Goal: Information Seeking & Learning: Learn about a topic

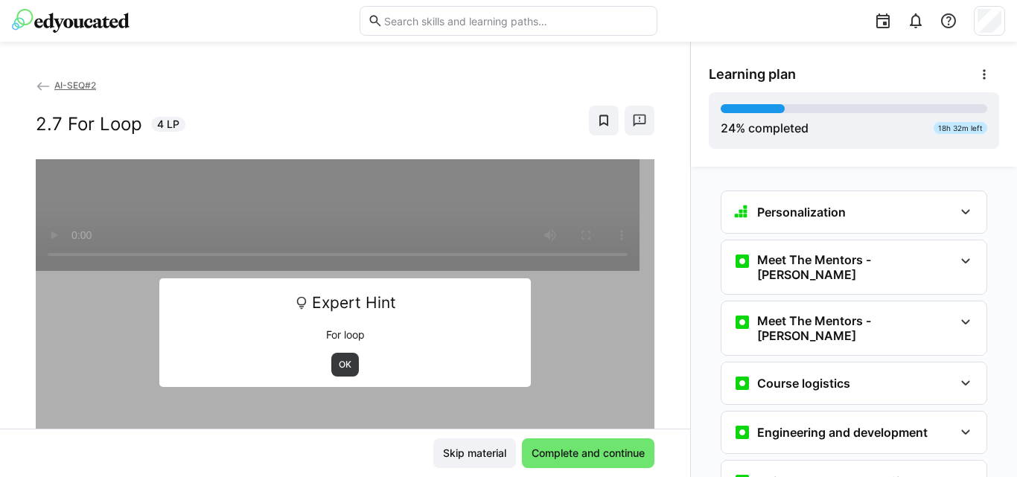
scroll to position [1037, 0]
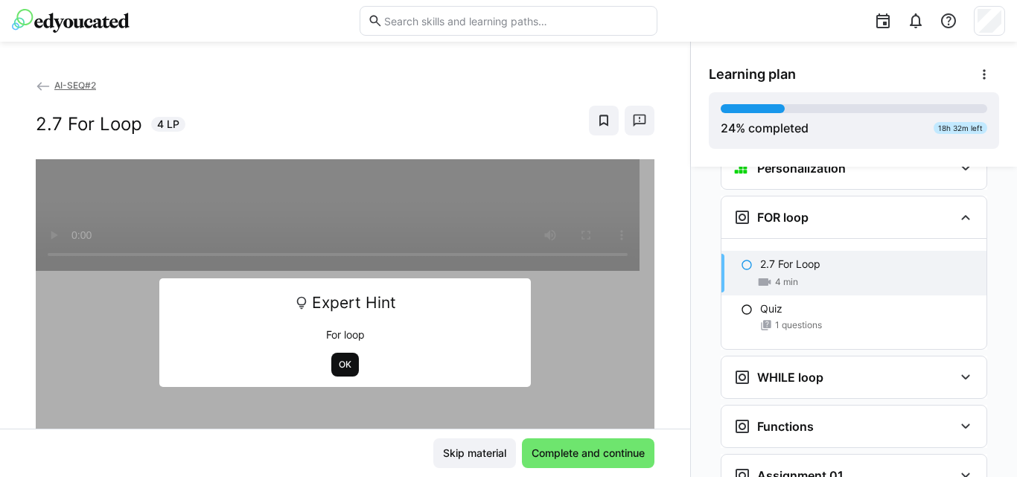
click at [340, 364] on span "OK" at bounding box center [345, 365] width 16 height 12
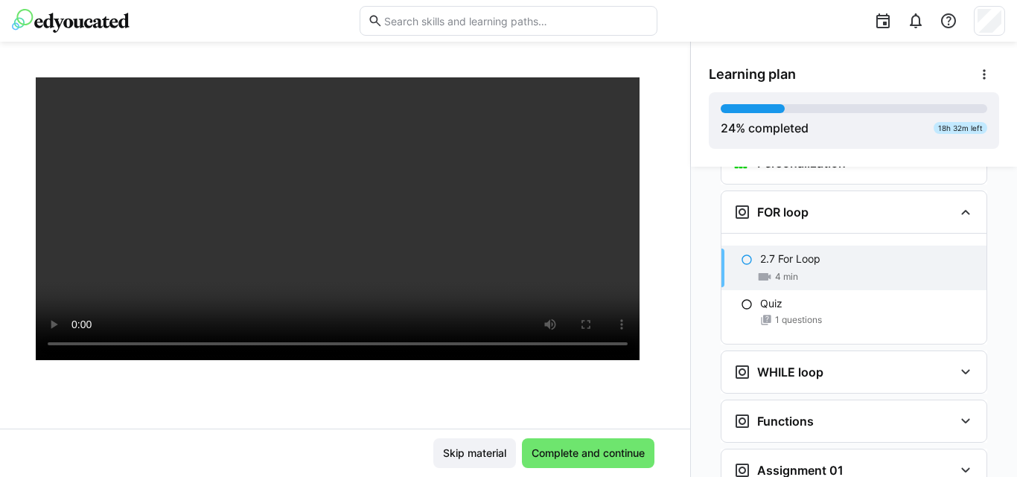
scroll to position [139, 0]
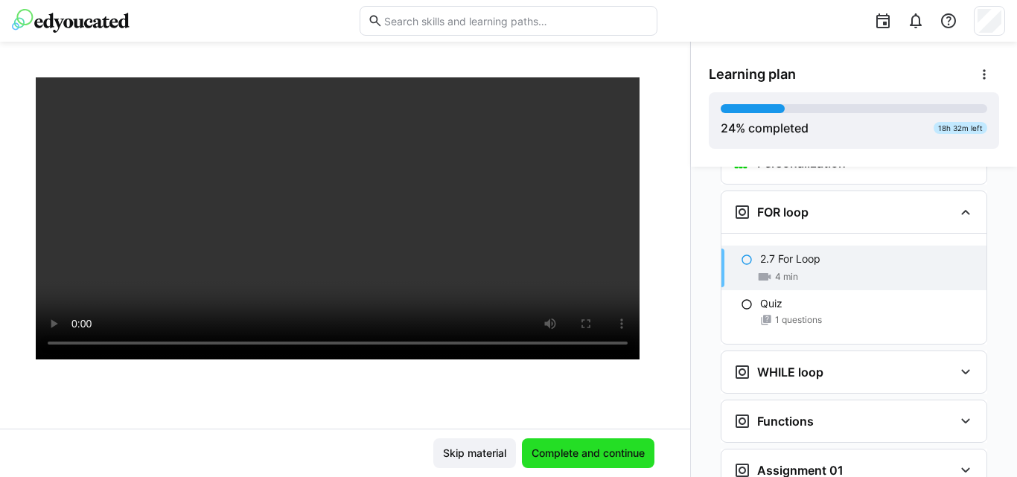
click at [556, 462] on span "Complete and continue" at bounding box center [588, 454] width 133 height 30
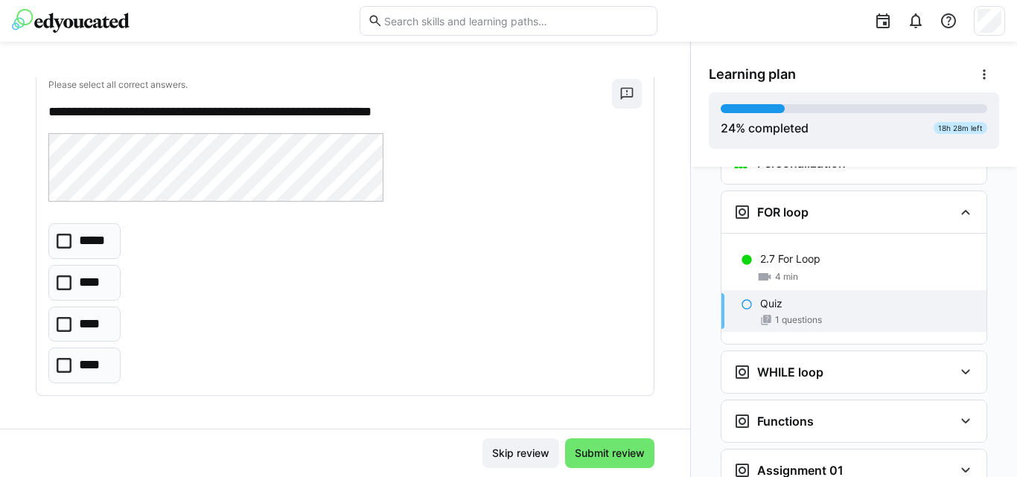
scroll to position [89, 0]
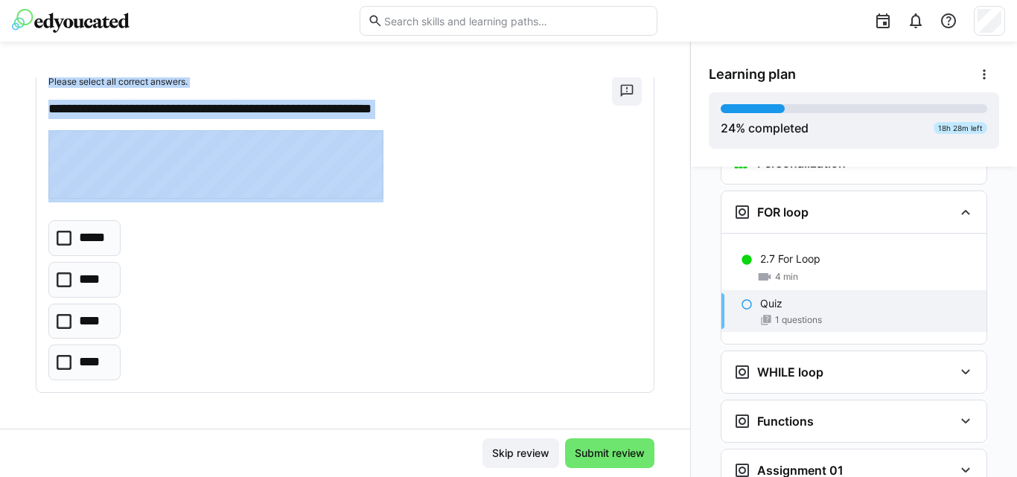
drag, startPoint x: 16, startPoint y: 48, endPoint x: 177, endPoint y: 396, distance: 383.4
click at [177, 396] on div "**********" at bounding box center [345, 260] width 690 height 436
copy div "**********"
click at [315, 207] on div "**********" at bounding box center [344, 228] width 617 height 328
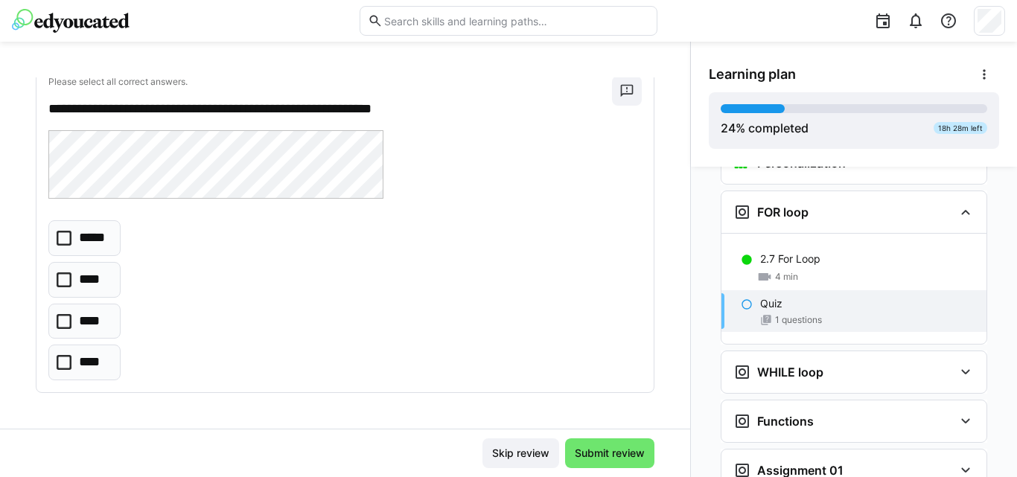
click at [57, 359] on icon at bounding box center [64, 362] width 15 height 15
click at [595, 452] on span "Submit review" at bounding box center [610, 453] width 74 height 15
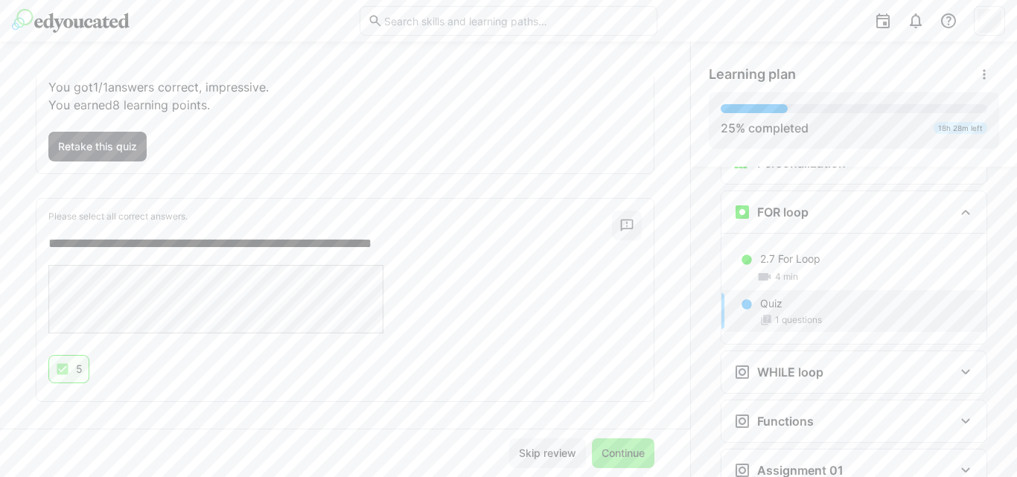
scroll to position [118, 0]
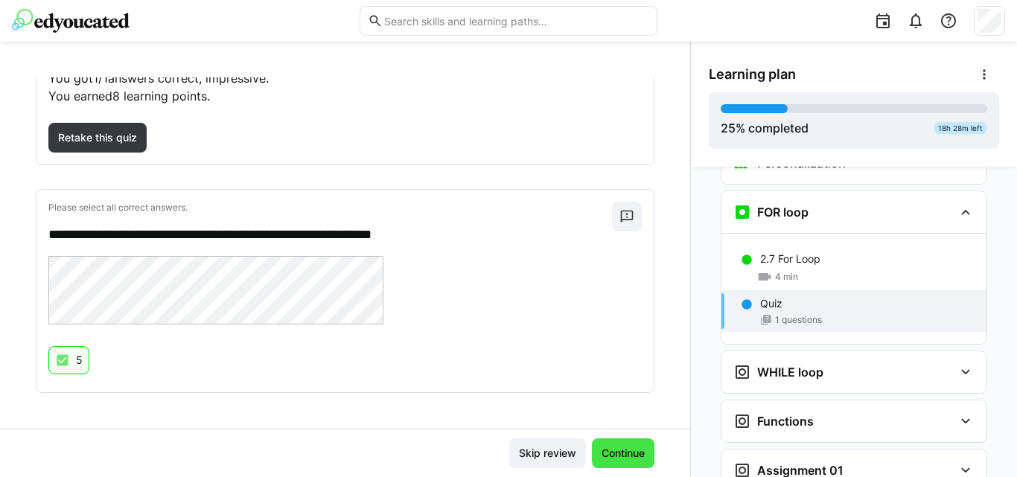
click at [617, 451] on span "Continue" at bounding box center [623, 453] width 48 height 15
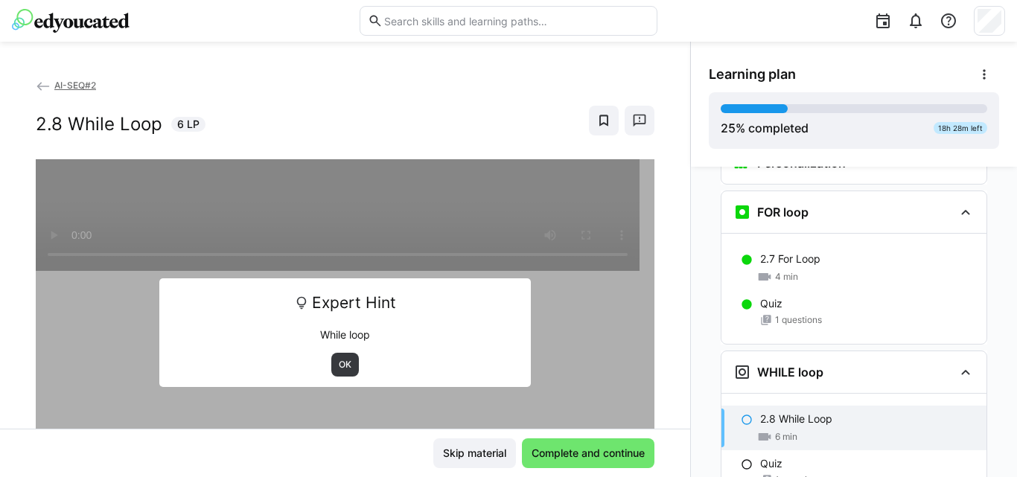
scroll to position [1203, 0]
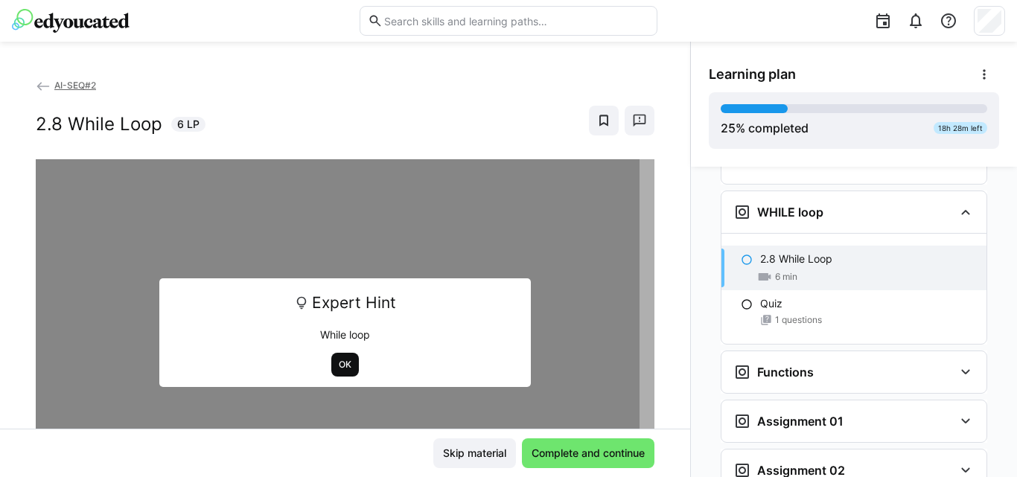
click at [345, 369] on span "OK" at bounding box center [345, 365] width 16 height 12
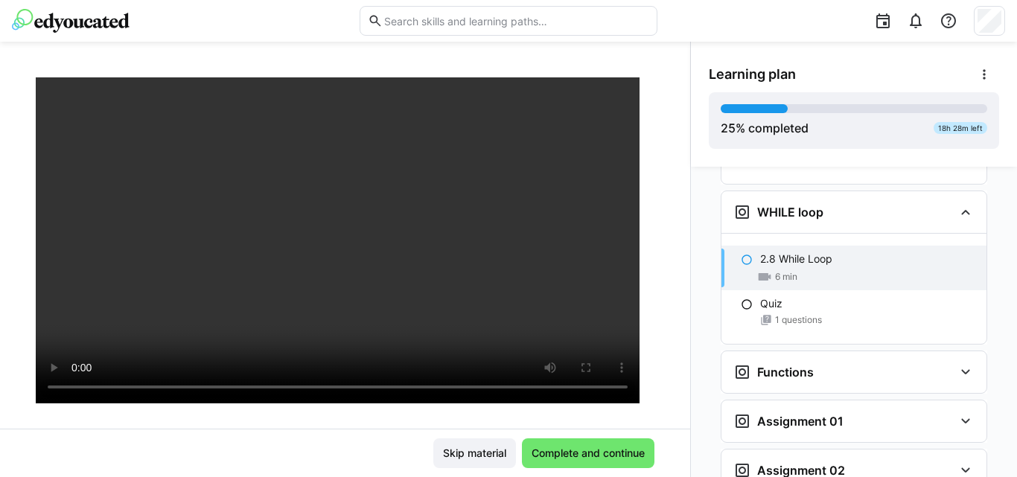
scroll to position [159, 0]
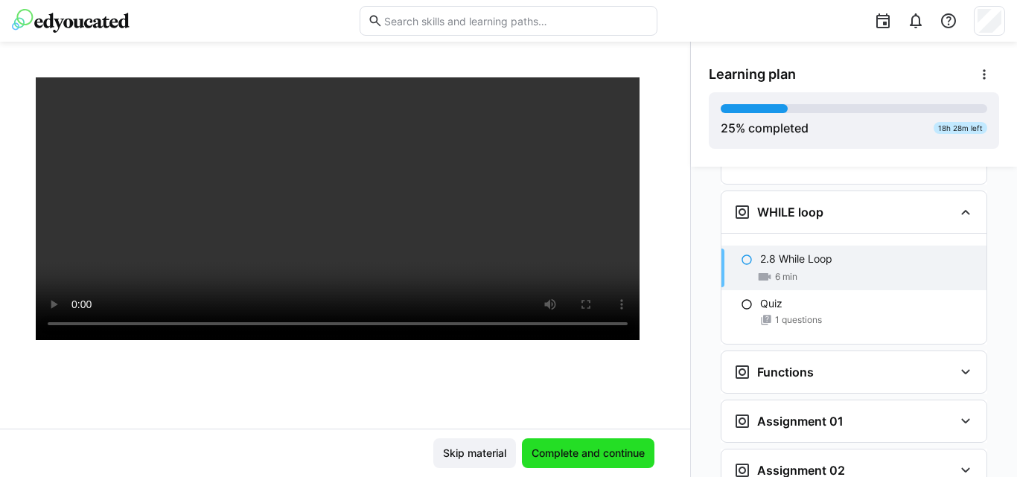
click at [566, 447] on span "Complete and continue" at bounding box center [588, 453] width 118 height 15
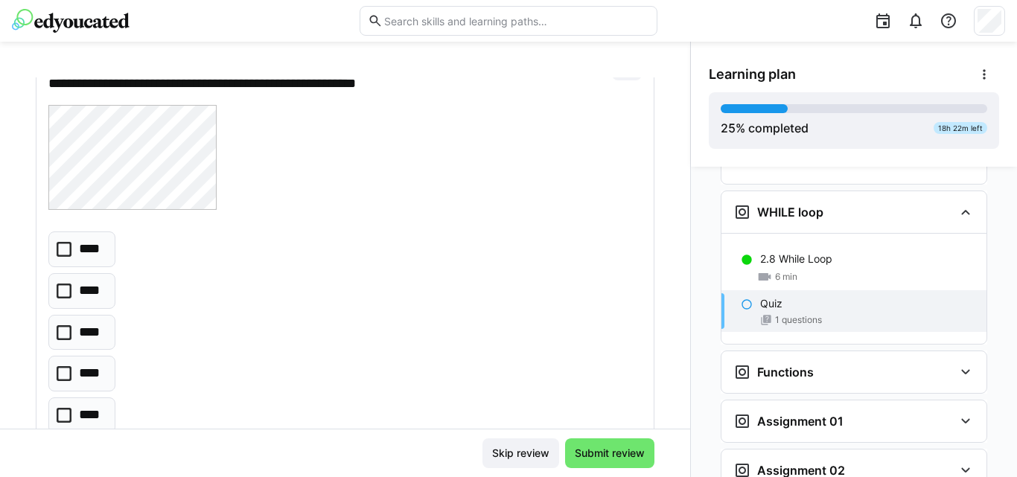
scroll to position [113, 0]
click at [56, 339] on eds-checkbox "****" at bounding box center [81, 334] width 67 height 36
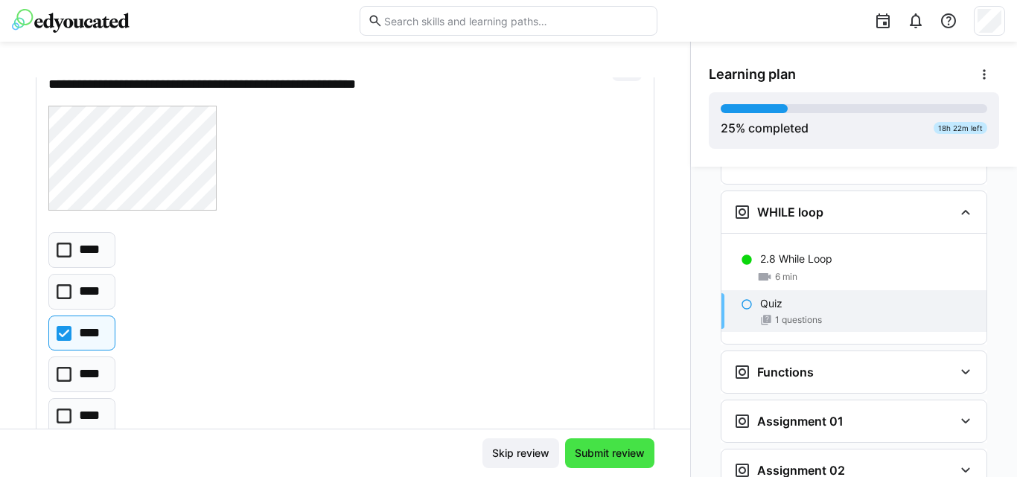
click at [587, 453] on span "Submit review" at bounding box center [610, 453] width 74 height 15
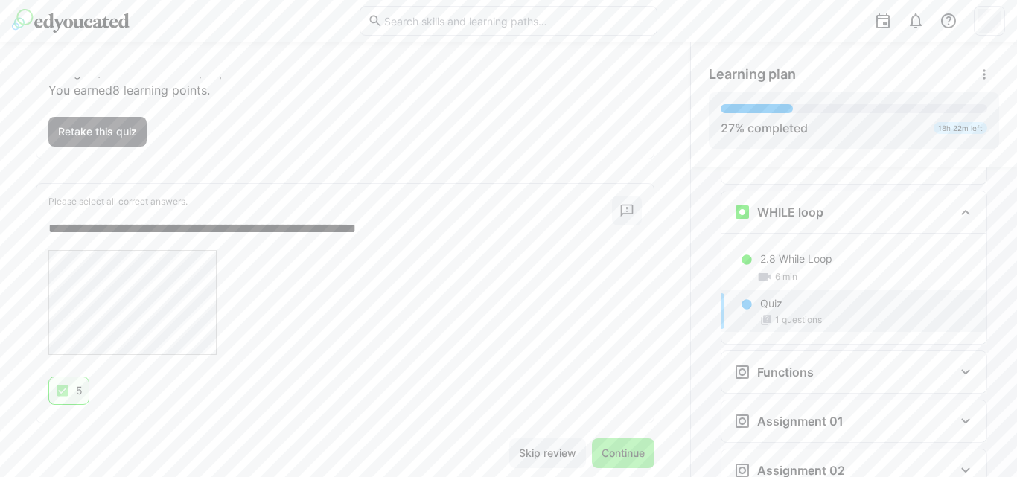
scroll to position [154, 0]
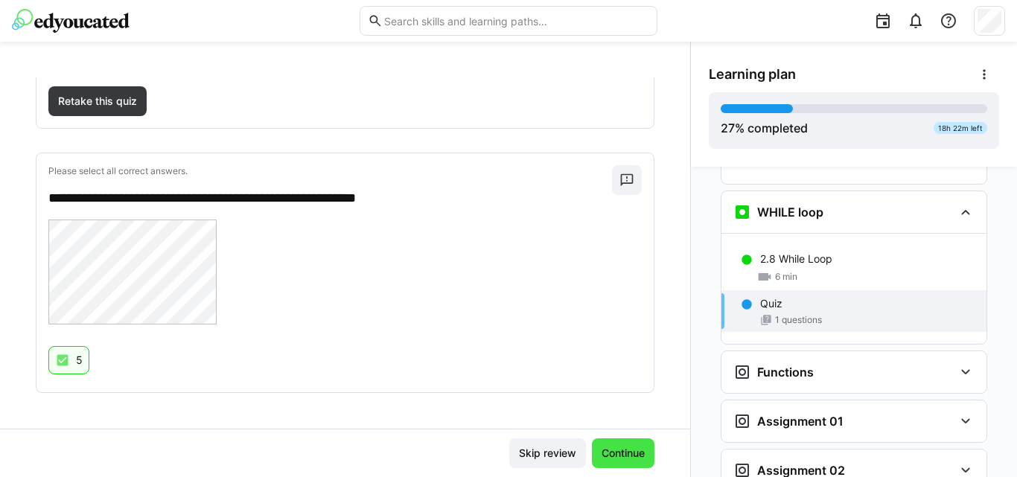
click at [614, 453] on span "Continue" at bounding box center [623, 453] width 48 height 15
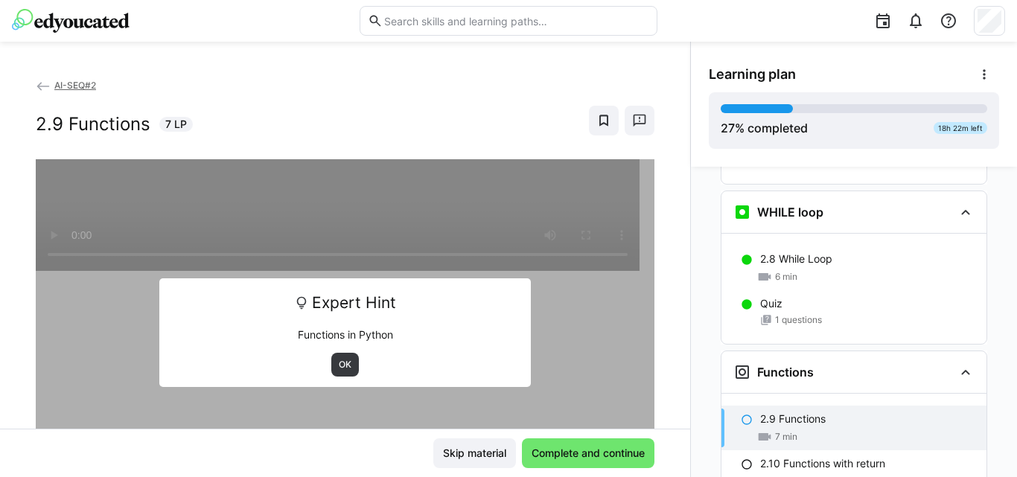
scroll to position [1338, 0]
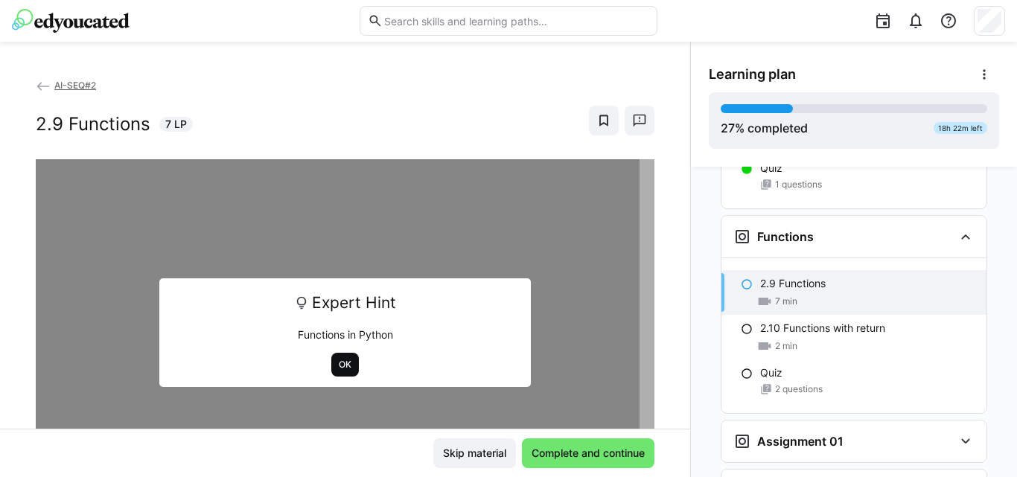
click at [337, 360] on span "OK" at bounding box center [345, 365] width 16 height 12
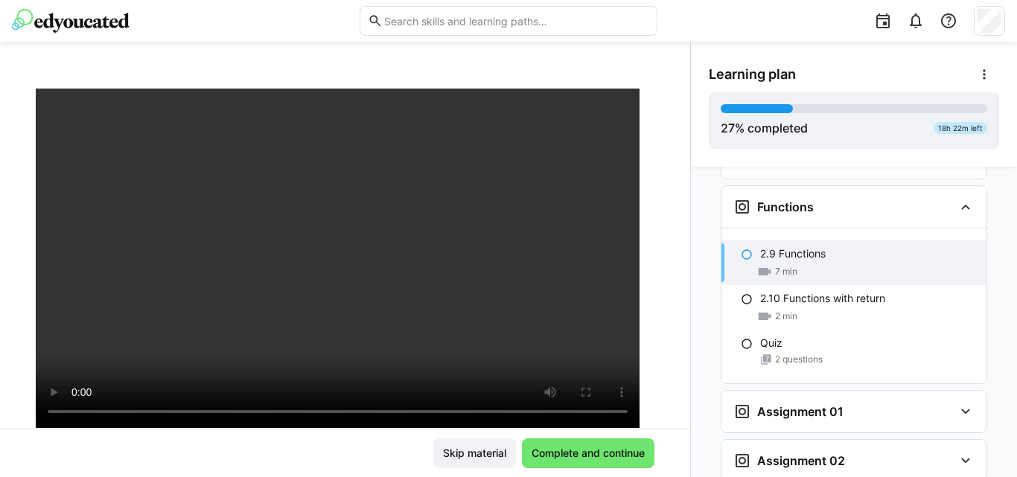
scroll to position [64, 0]
